Goal: Information Seeking & Learning: Learn about a topic

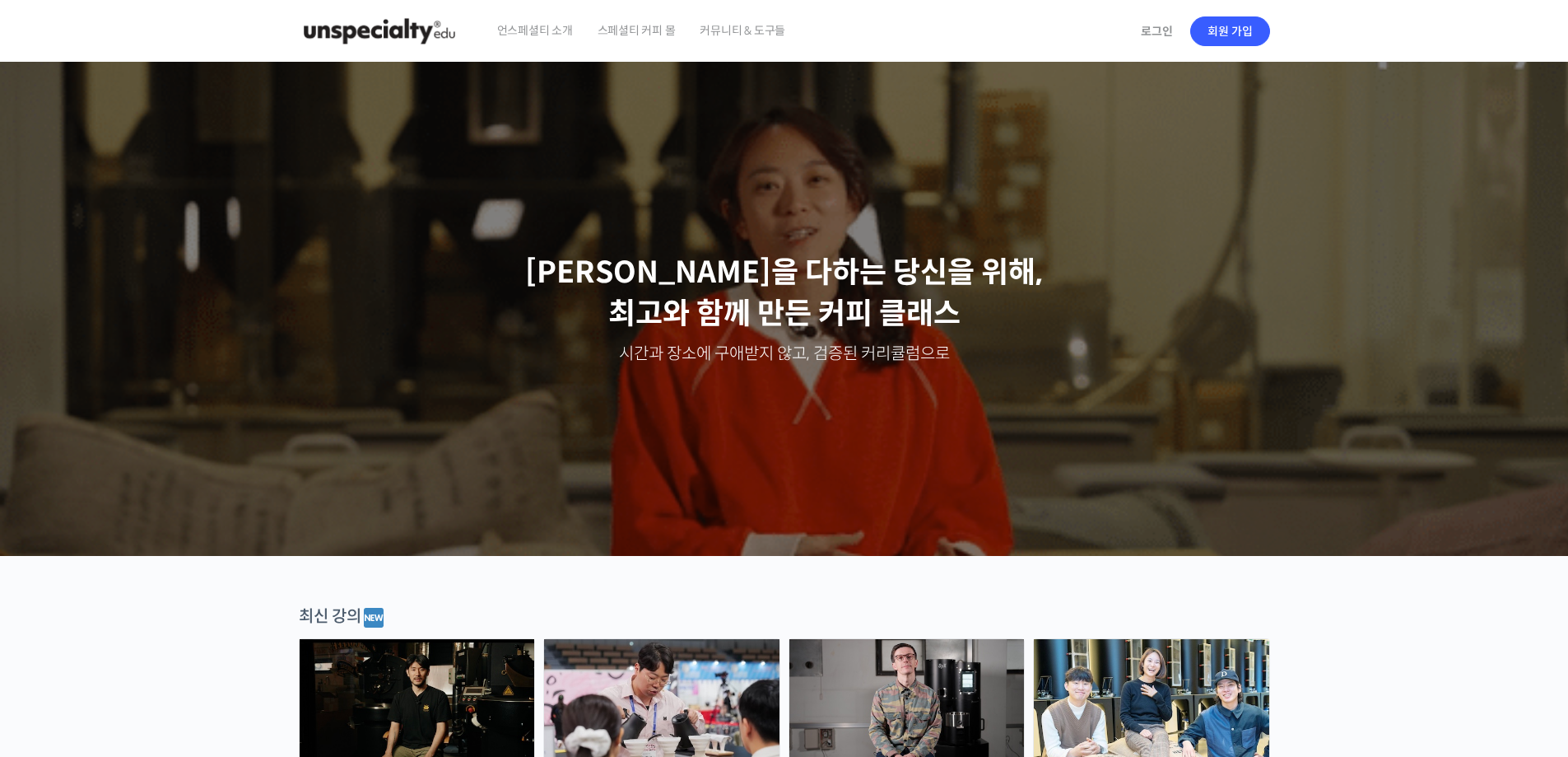
scroll to position [330, 0]
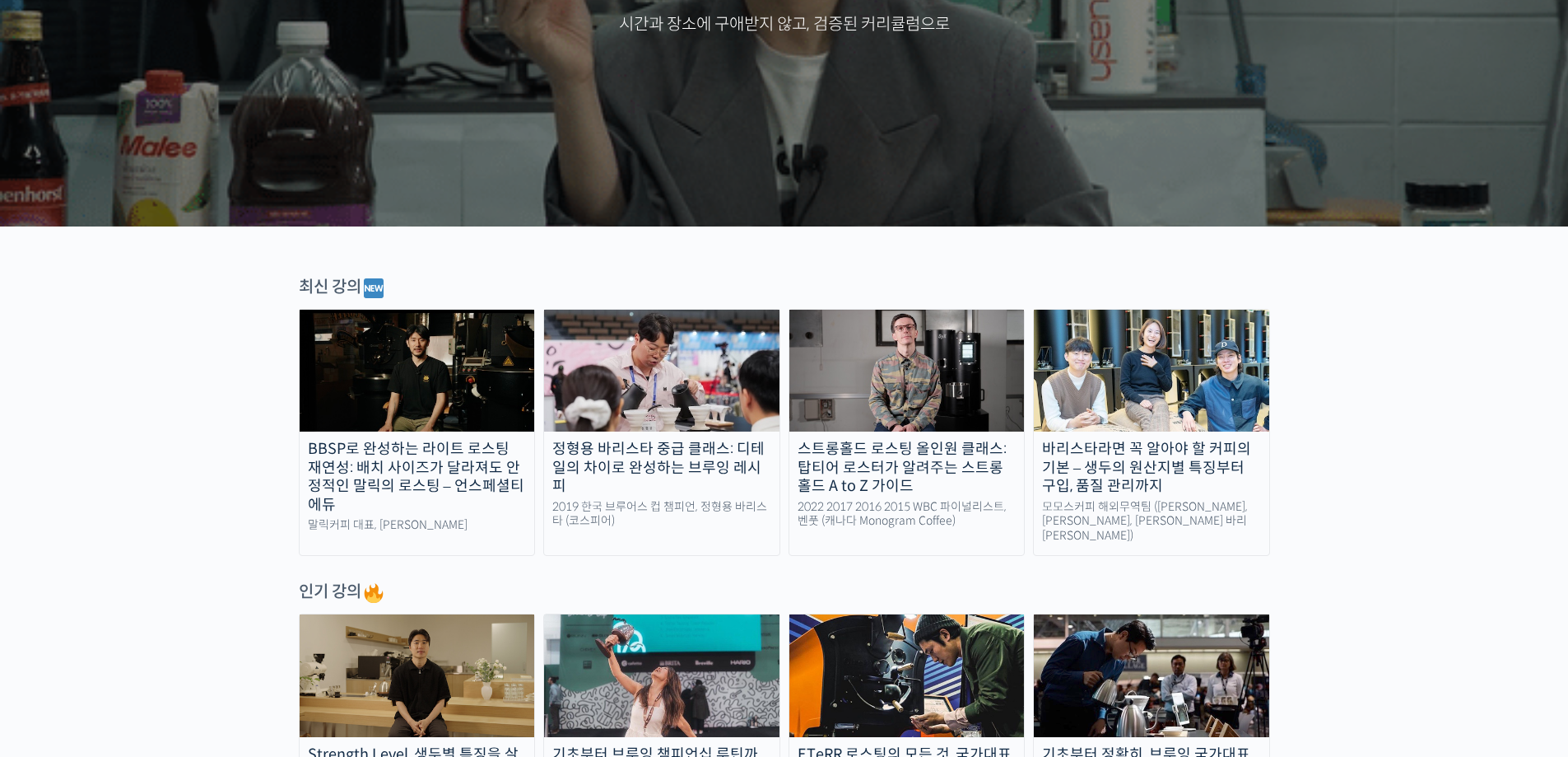
click at [348, 290] on div "최신 강의" at bounding box center [784, 288] width 971 height 25
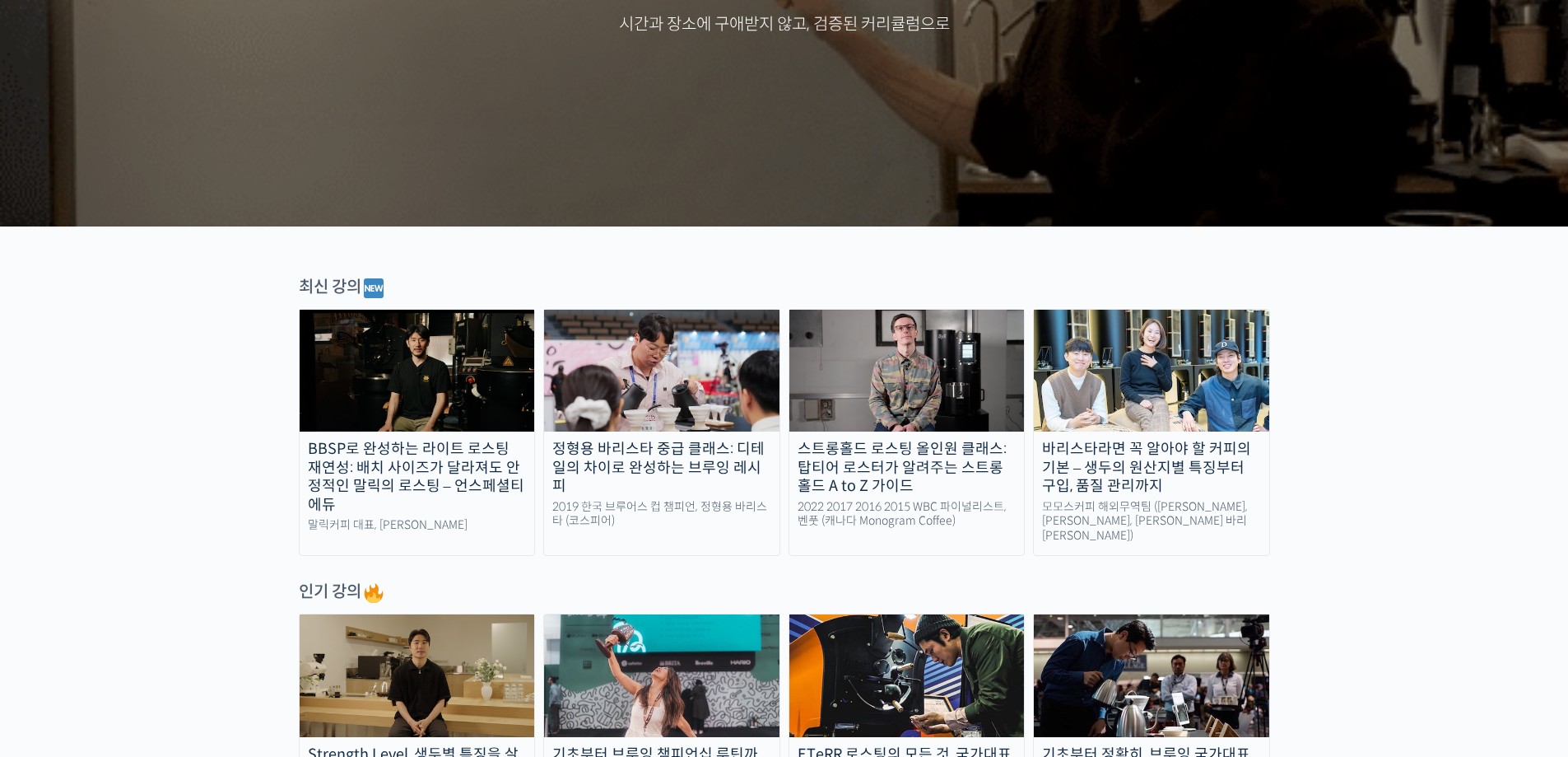
click at [1212, 472] on div "바리스타라면 꼭 알아야 할 커피의 기본 – 생두의 원산지별 특징부터 구입, 품질 관리까지" at bounding box center [1151, 467] width 236 height 56
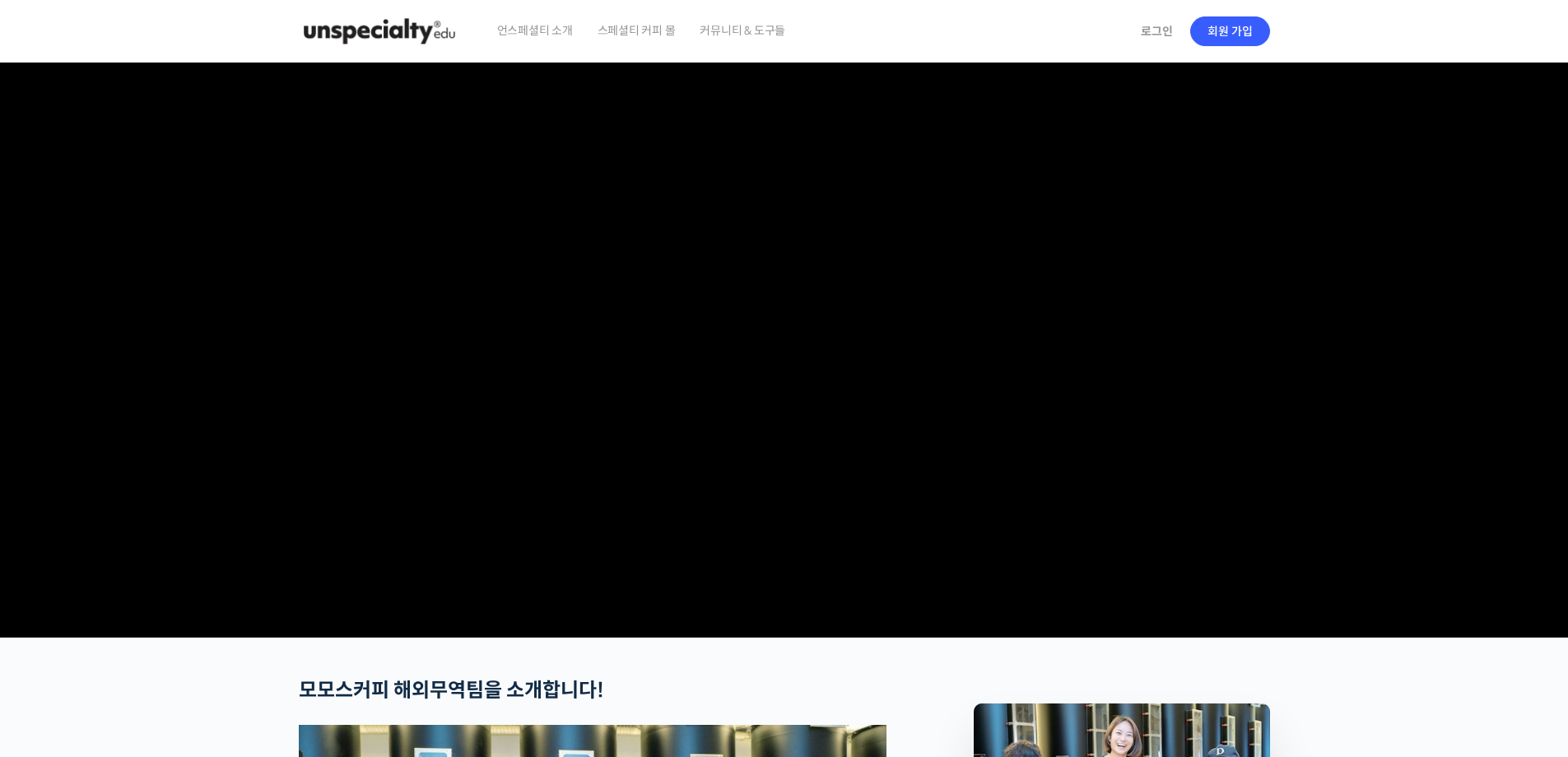
click at [419, 37] on img at bounding box center [380, 31] width 161 height 49
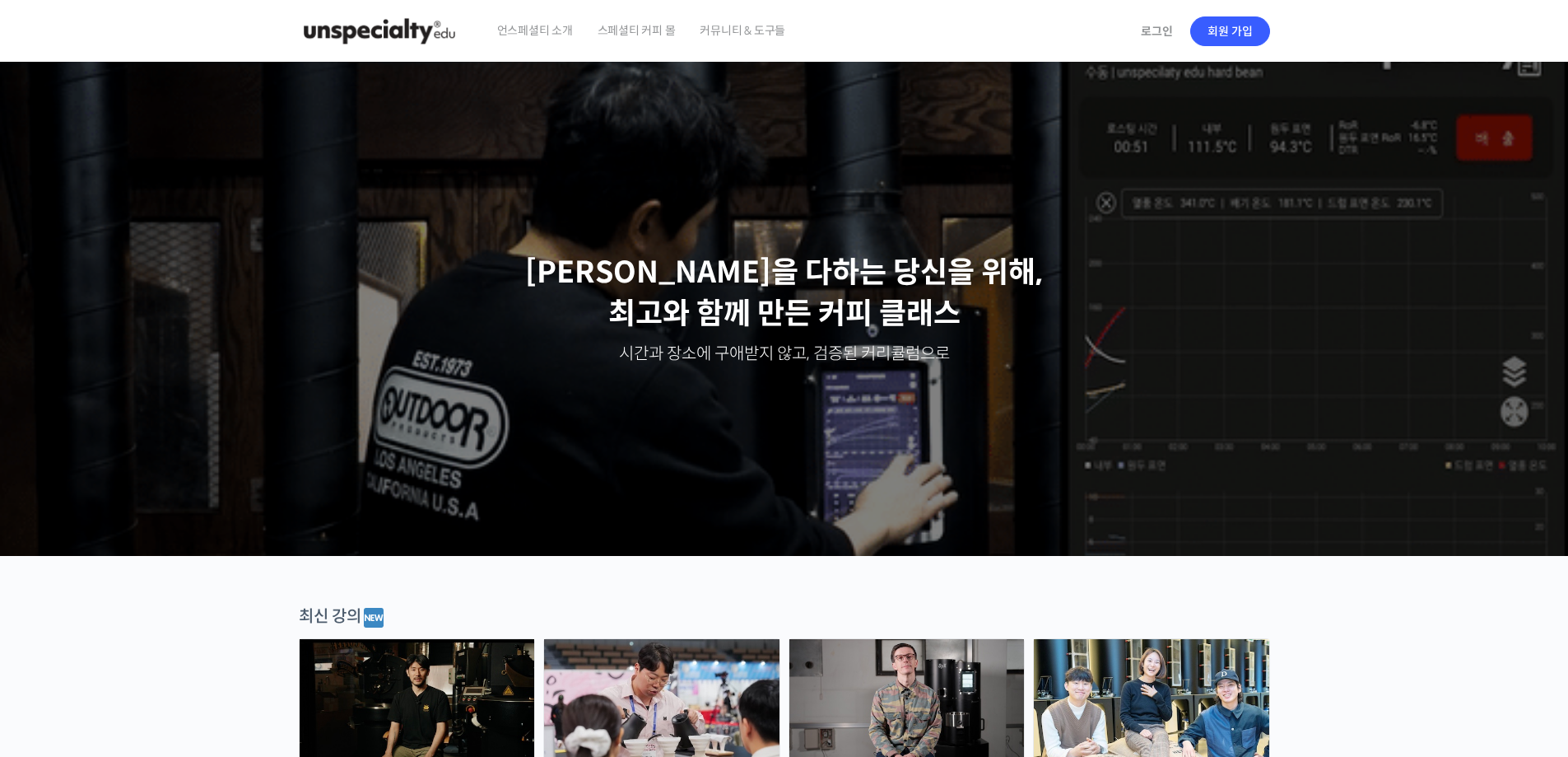
click at [773, 34] on span "커뮤니티 & 도구들" at bounding box center [742, 30] width 86 height 62
